Goal: Find specific page/section: Find specific page/section

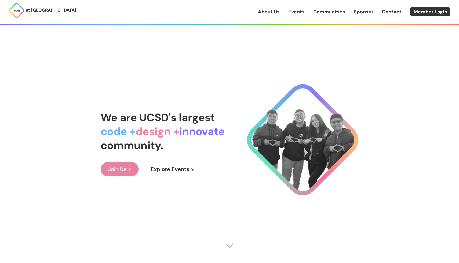
click at [300, 14] on link "Events" at bounding box center [296, 11] width 16 height 7
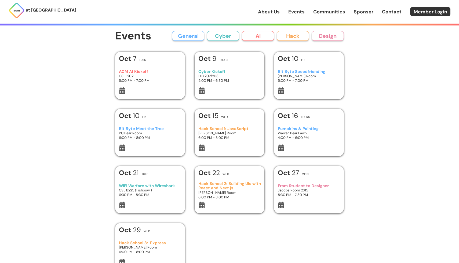
click at [122, 90] on icon at bounding box center [122, 91] width 6 height 7
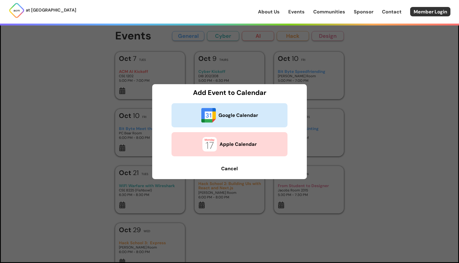
click at [247, 119] on button "Google Calendar" at bounding box center [230, 115] width 116 height 24
click at [230, 167] on b "Cancel" at bounding box center [229, 169] width 17 height 6
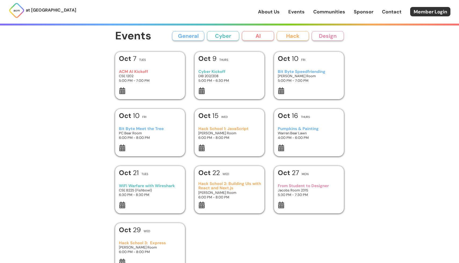
click at [200, 91] on icon at bounding box center [202, 91] width 6 height 7
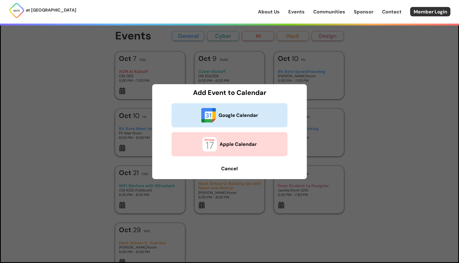
click at [230, 117] on b "Google Calendar" at bounding box center [238, 115] width 39 height 7
click at [228, 169] on b "Cancel" at bounding box center [229, 169] width 17 height 6
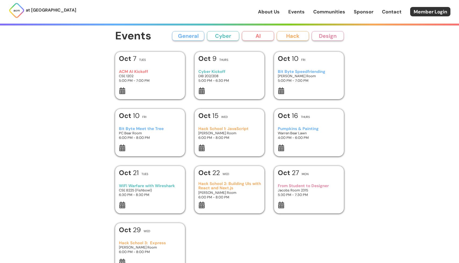
click at [282, 92] on icon at bounding box center [281, 91] width 6 height 7
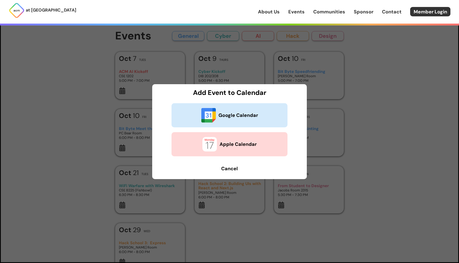
click at [248, 118] on b "Google Calendar" at bounding box center [238, 115] width 39 height 7
click at [230, 171] on b "Cancel" at bounding box center [229, 169] width 17 height 6
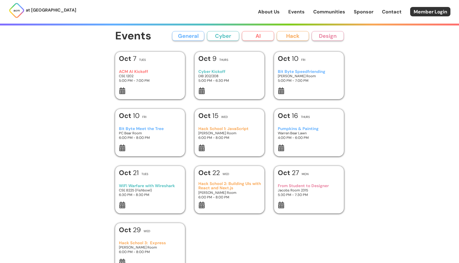
click at [123, 150] on icon at bounding box center [122, 148] width 6 height 7
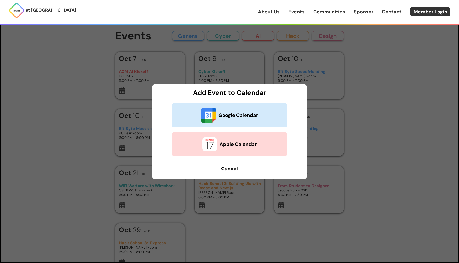
click at [232, 112] on b "Google Calendar" at bounding box center [238, 115] width 39 height 7
click at [231, 168] on b "Cancel" at bounding box center [229, 169] width 17 height 6
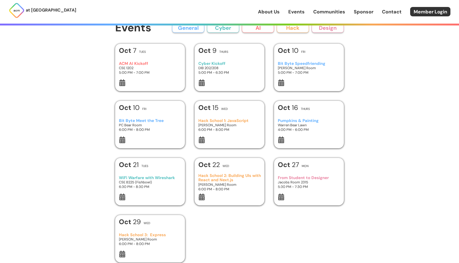
scroll to position [17, 0]
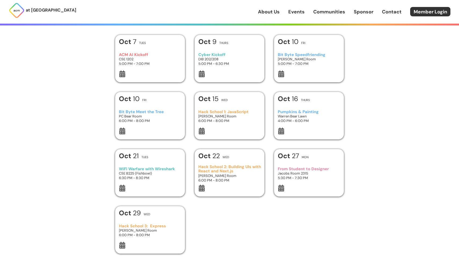
click at [203, 132] on icon at bounding box center [202, 131] width 6 height 7
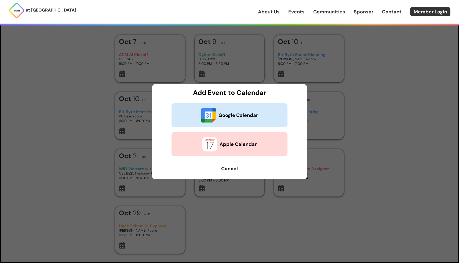
click at [233, 115] on b "Google Calendar" at bounding box center [238, 115] width 39 height 7
click at [234, 166] on b "Cancel" at bounding box center [229, 169] width 17 height 6
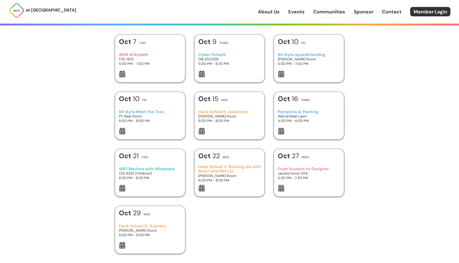
click at [282, 129] on icon at bounding box center [281, 131] width 6 height 7
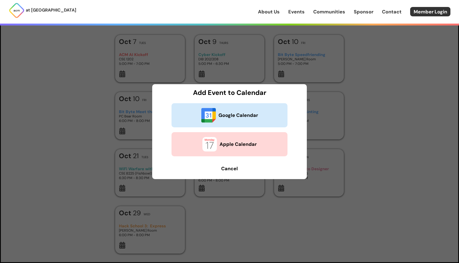
click at [236, 114] on b "Google Calendar" at bounding box center [238, 115] width 39 height 7
click at [230, 168] on b "Cancel" at bounding box center [229, 169] width 17 height 6
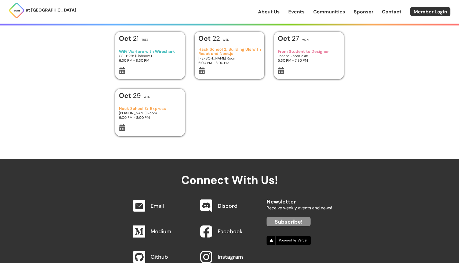
scroll to position [134, 0]
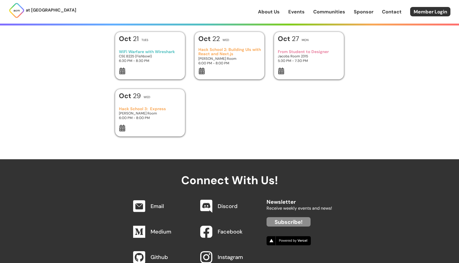
click at [123, 74] on icon at bounding box center [122, 71] width 6 height 7
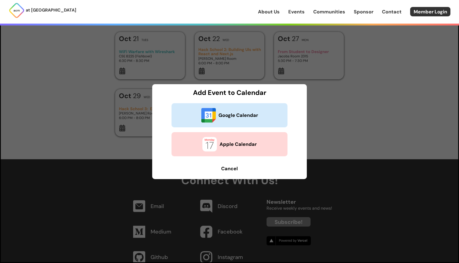
click at [233, 114] on b "Google Calendar" at bounding box center [238, 115] width 39 height 7
click at [229, 170] on b "Cancel" at bounding box center [229, 169] width 17 height 6
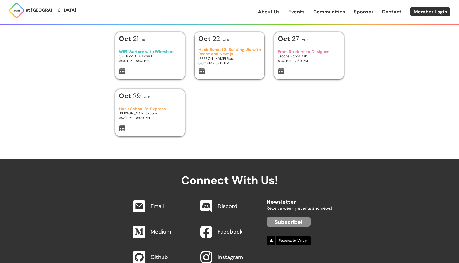
click at [201, 71] on icon at bounding box center [202, 71] width 6 height 7
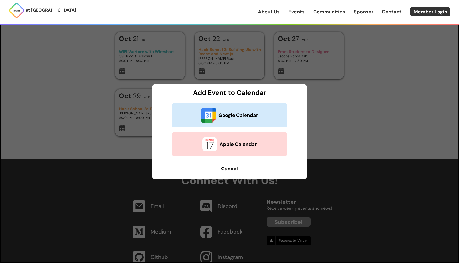
click at [229, 116] on b "Google Calendar" at bounding box center [238, 115] width 39 height 7
click at [227, 171] on b "Cancel" at bounding box center [229, 169] width 17 height 6
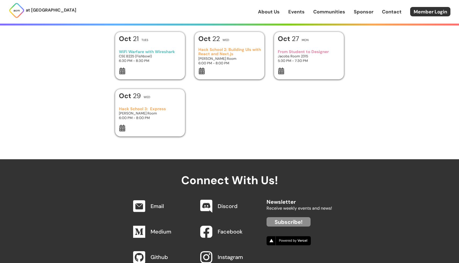
click at [282, 71] on icon at bounding box center [281, 71] width 6 height 7
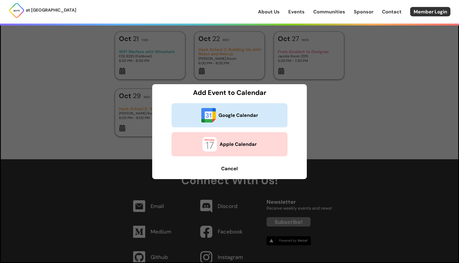
click at [243, 119] on b "Google Calendar" at bounding box center [238, 115] width 39 height 7
click at [230, 167] on b "Cancel" at bounding box center [229, 169] width 17 height 6
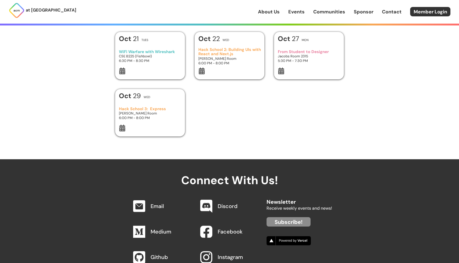
click at [122, 129] on icon at bounding box center [122, 128] width 6 height 7
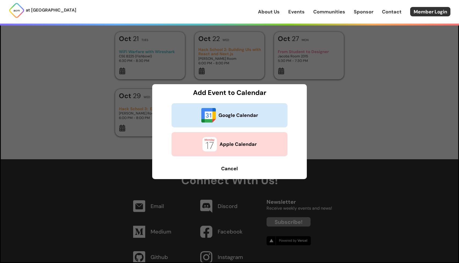
click at [249, 113] on b "Google Calendar" at bounding box center [238, 115] width 39 height 7
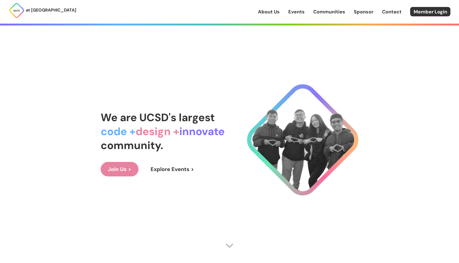
click at [297, 10] on link "Events" at bounding box center [296, 11] width 16 height 7
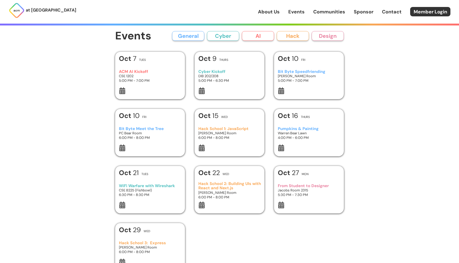
click at [227, 36] on button "Cyber" at bounding box center [223, 36] width 32 height 10
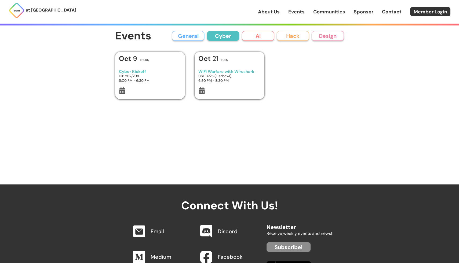
click at [188, 37] on button "General" at bounding box center [188, 36] width 32 height 10
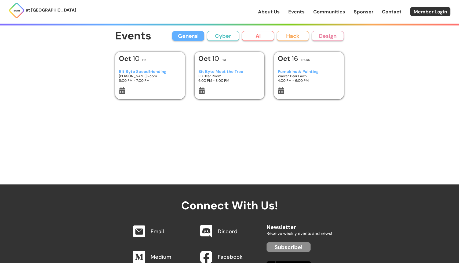
click at [182, 41] on button "General" at bounding box center [188, 36] width 32 height 10
